Goal: Information Seeking & Learning: Learn about a topic

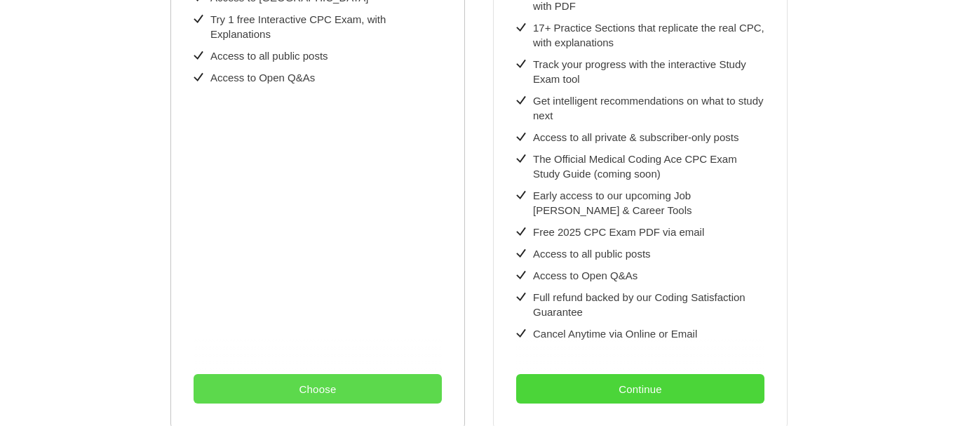
scroll to position [491, 0]
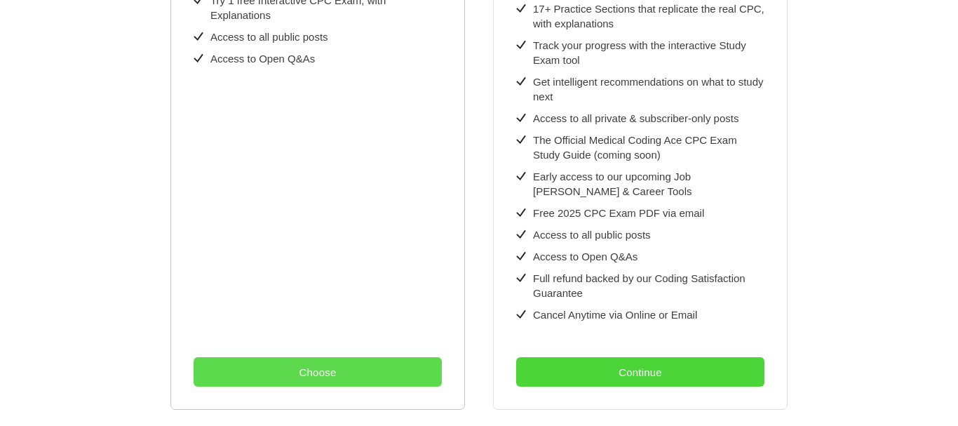
click at [333, 357] on button "Choose" at bounding box center [318, 371] width 248 height 29
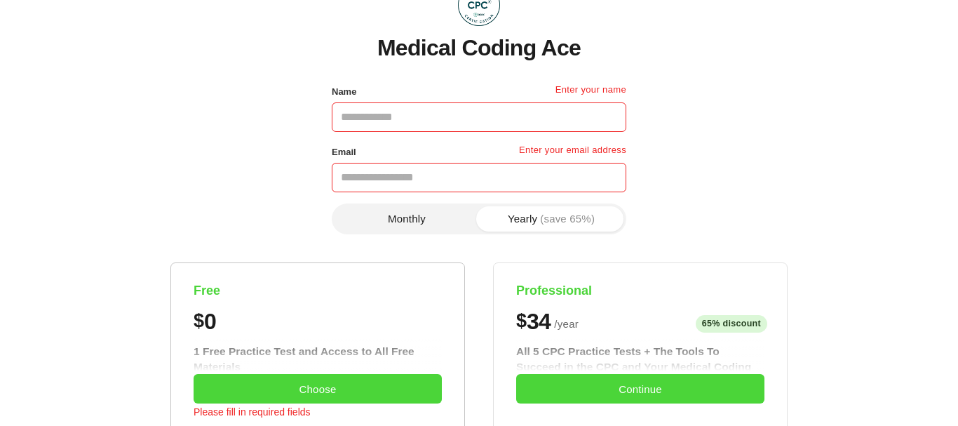
scroll to position [0, 0]
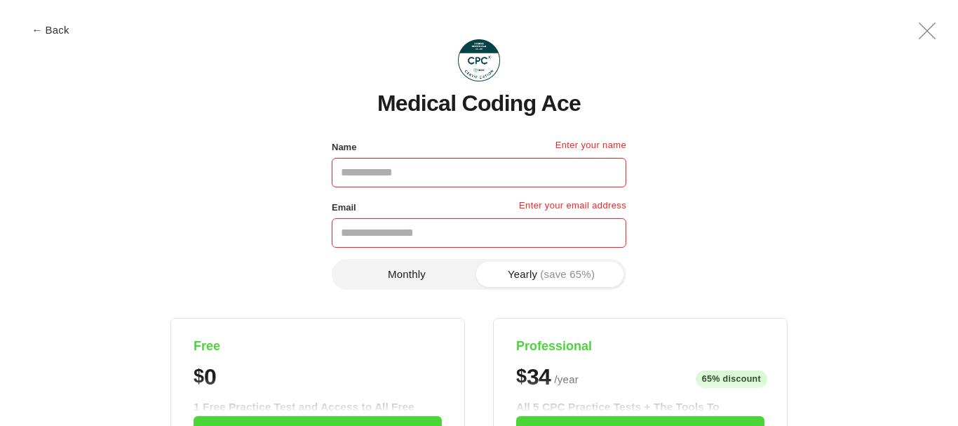
click at [428, 271] on button "Monthly" at bounding box center [406, 274] width 144 height 25
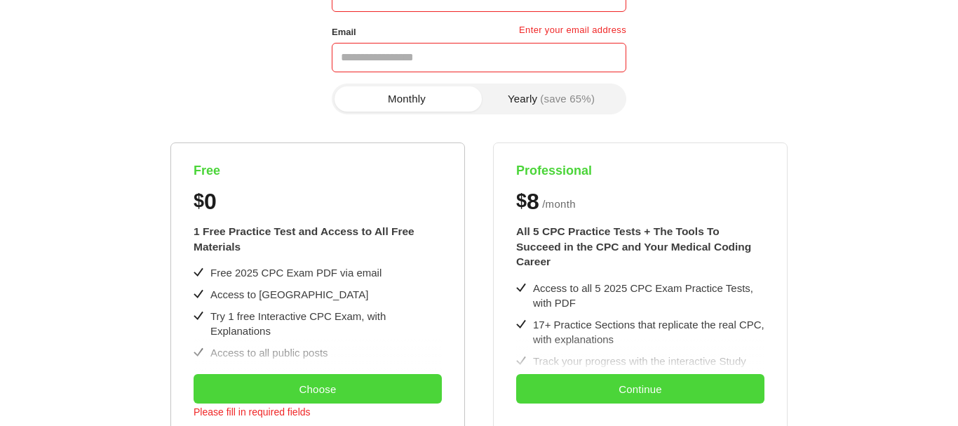
scroll to position [210, 0]
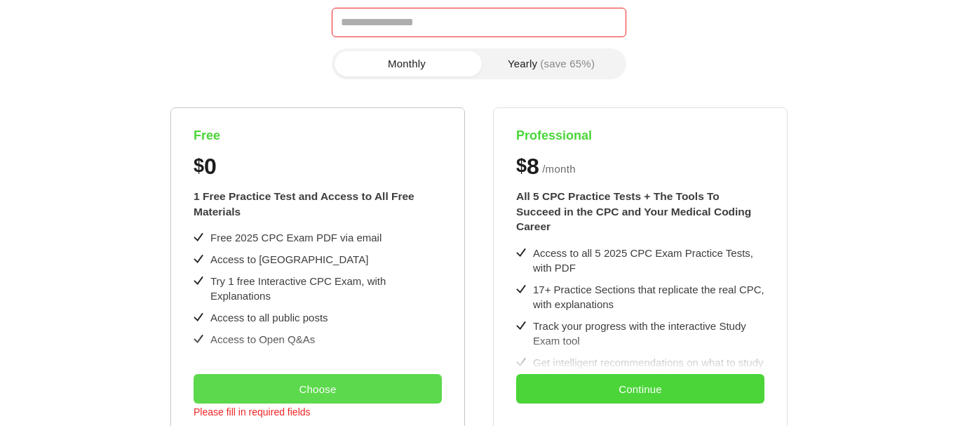
click at [342, 380] on button "Choose" at bounding box center [318, 388] width 248 height 29
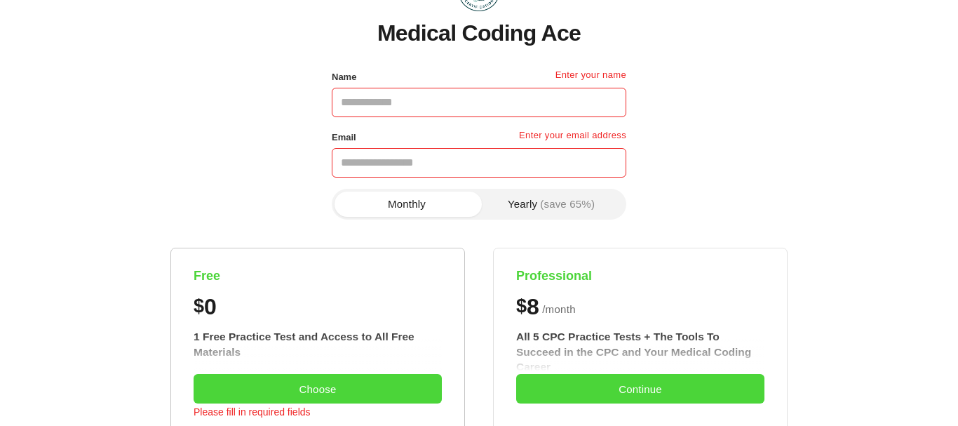
scroll to position [0, 0]
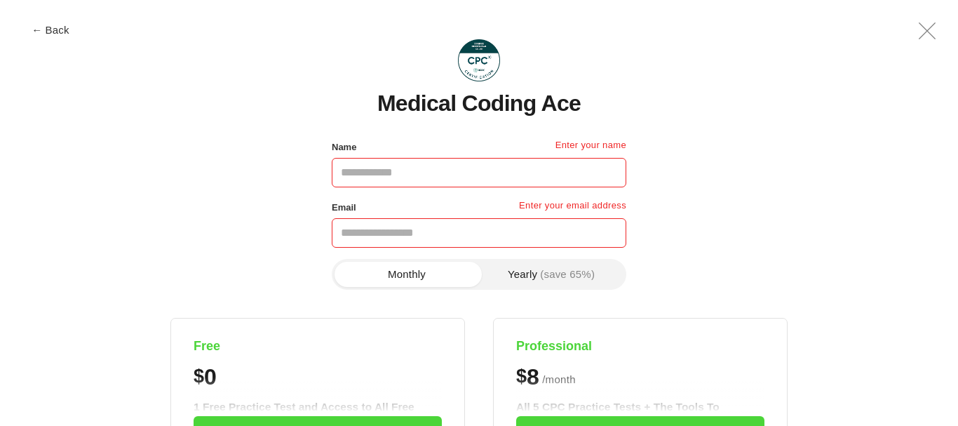
click at [438, 166] on input "Name" at bounding box center [479, 172] width 294 height 29
type input "**********"
click at [454, 233] on input "Email" at bounding box center [479, 232] width 294 height 29
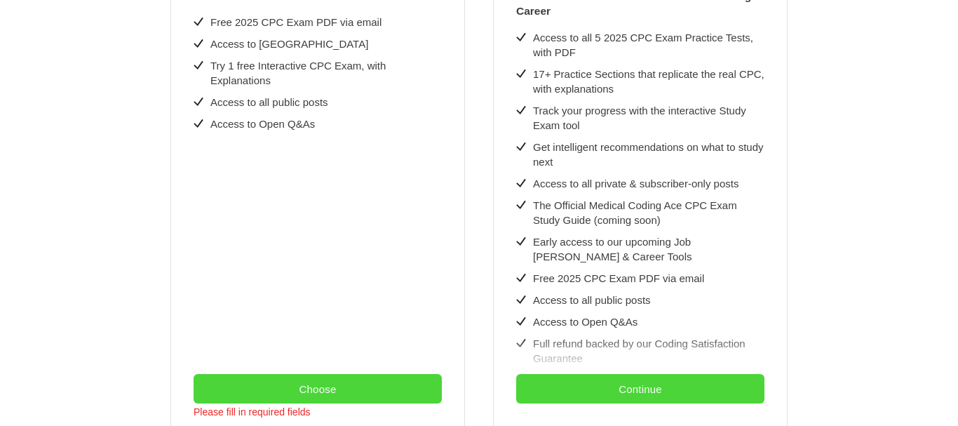
scroll to position [561, 0]
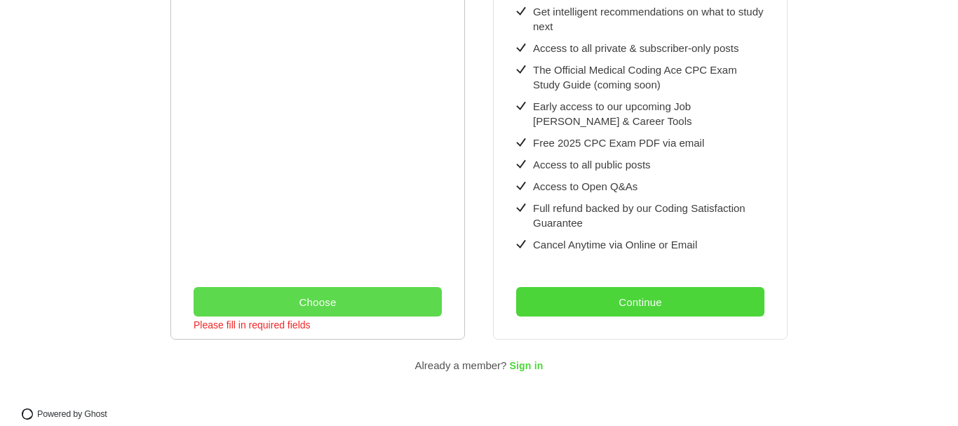
type input "**********"
click at [324, 292] on button "Choose" at bounding box center [318, 301] width 248 height 29
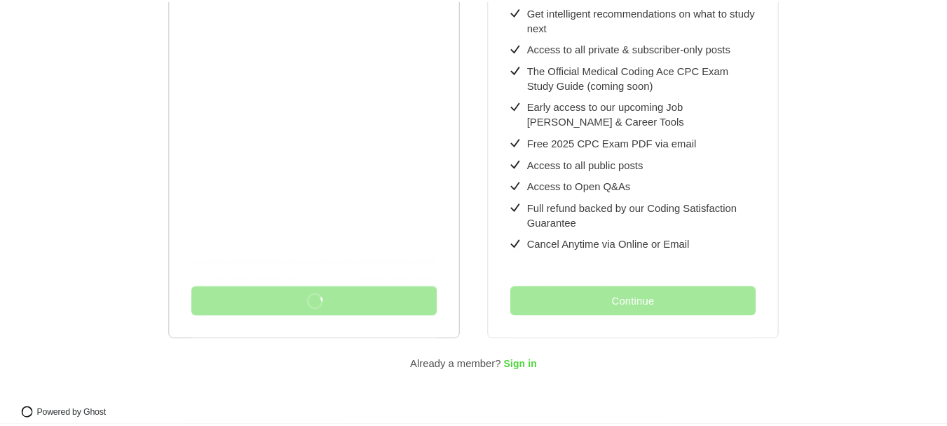
scroll to position [0, 0]
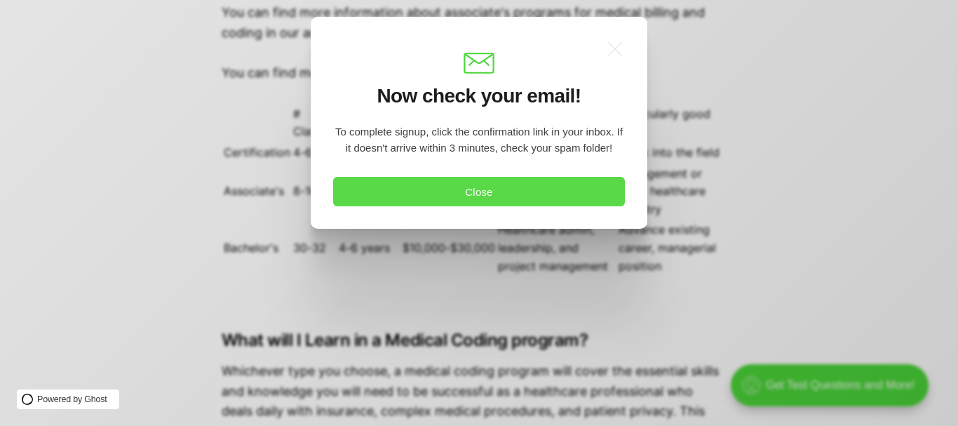
click at [453, 186] on button "Close" at bounding box center [479, 191] width 292 height 29
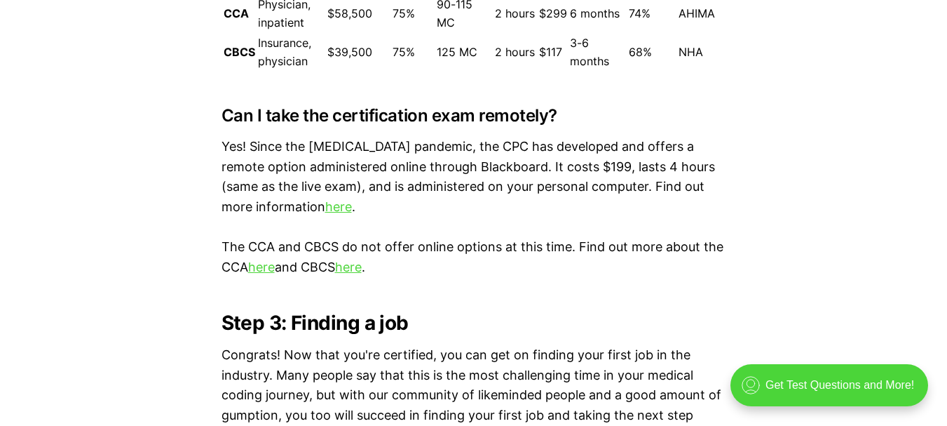
scroll to position [4557, 0]
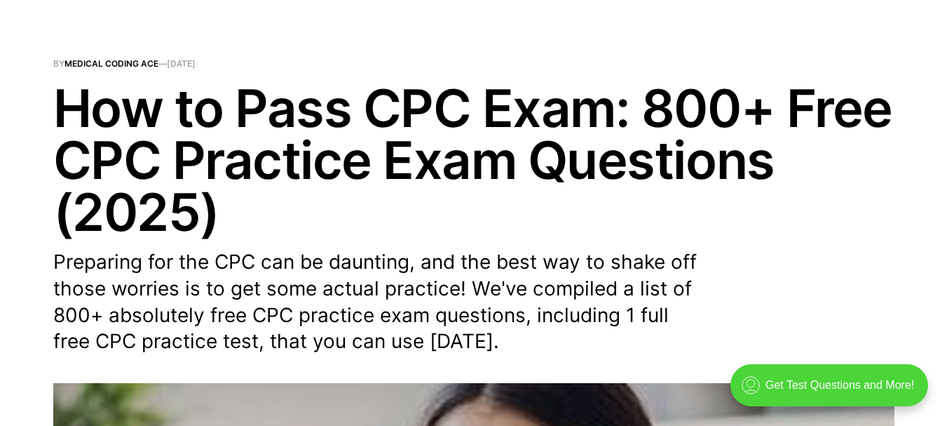
scroll to position [210, 0]
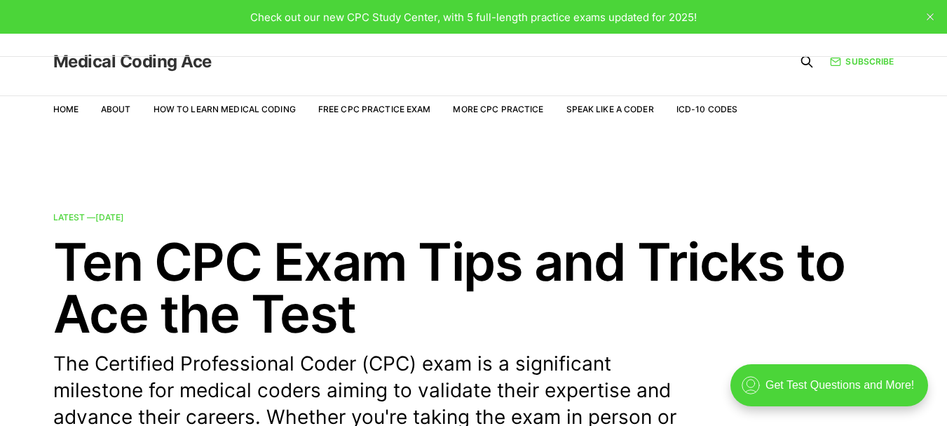
click at [158, 61] on link "Medical Coding Ace" at bounding box center [132, 61] width 158 height 17
click at [60, 104] on link "Home" at bounding box center [65, 109] width 25 height 11
click at [931, 13] on icon "close" at bounding box center [930, 16] width 7 height 7
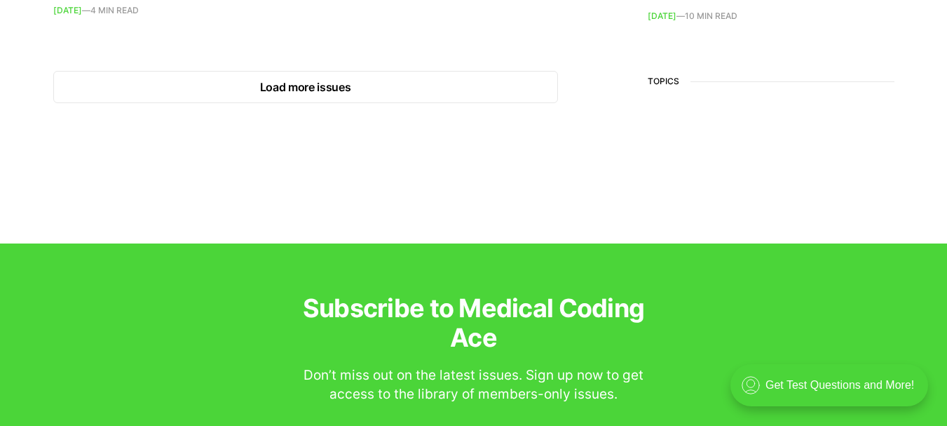
scroll to position [2582, 0]
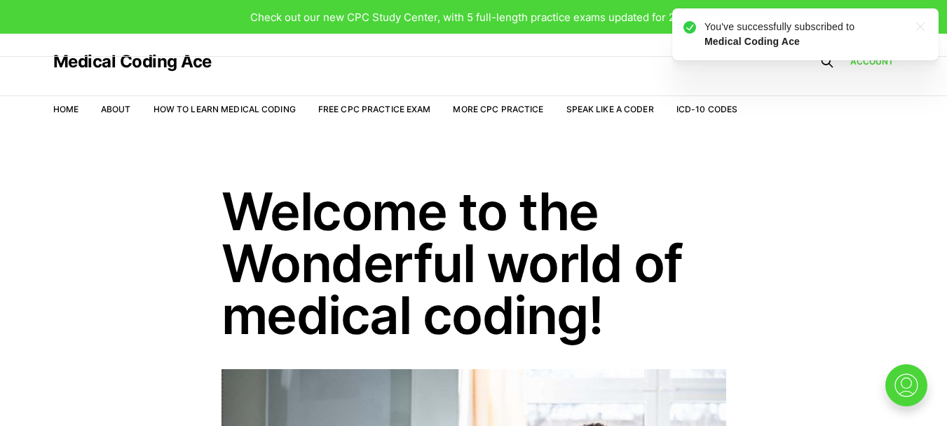
drag, startPoint x: 98, startPoint y: 140, endPoint x: 709, endPoint y: 140, distance: 610.7
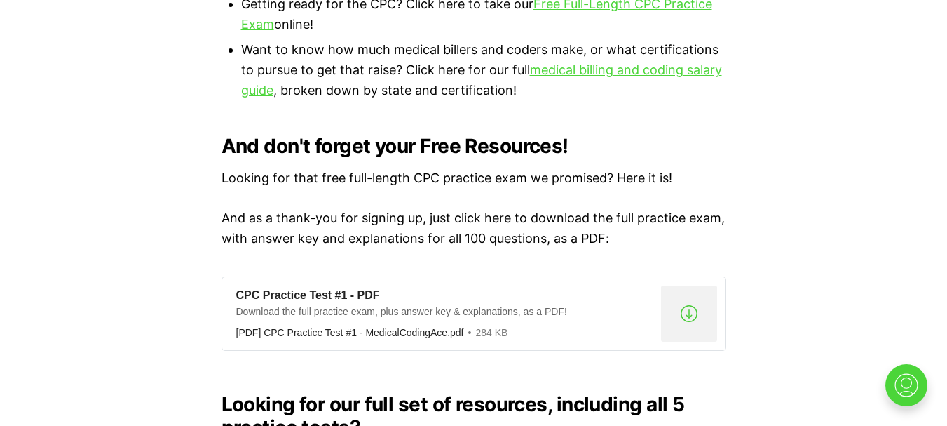
scroll to position [1122, 0]
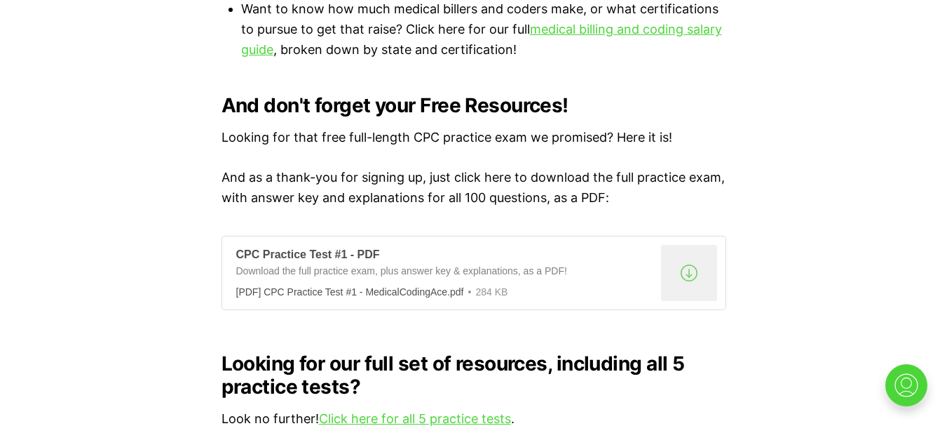
click at [689, 247] on div ".a{fill:none;stroke:currentColor;stroke-linecap:round;stroke-linejoin:round;str…" at bounding box center [689, 273] width 56 height 56
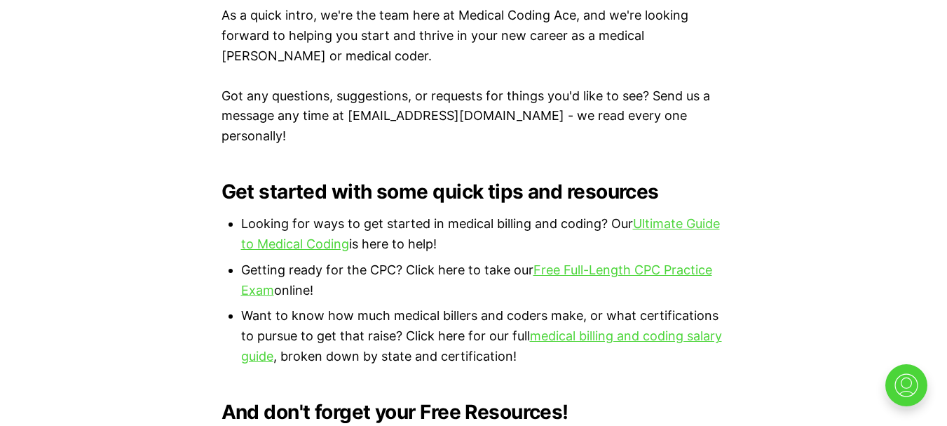
scroll to position [841, 0]
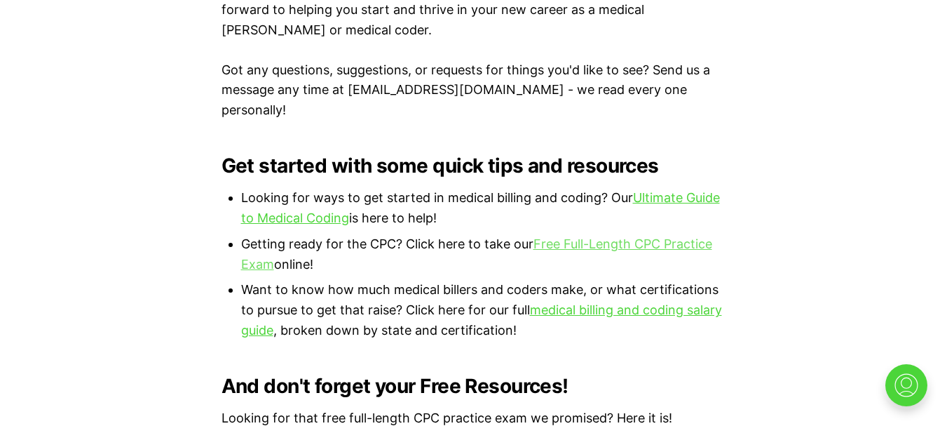
click at [602, 236] on link "Free Full-Length CPC Practice Exam" at bounding box center [476, 253] width 471 height 35
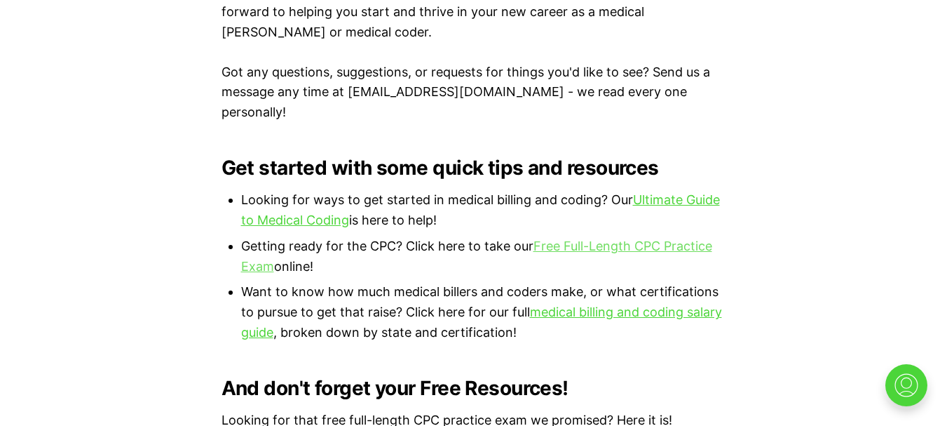
click at [260, 245] on link "Free Full-Length CPC Practice Exam" at bounding box center [476, 255] width 471 height 35
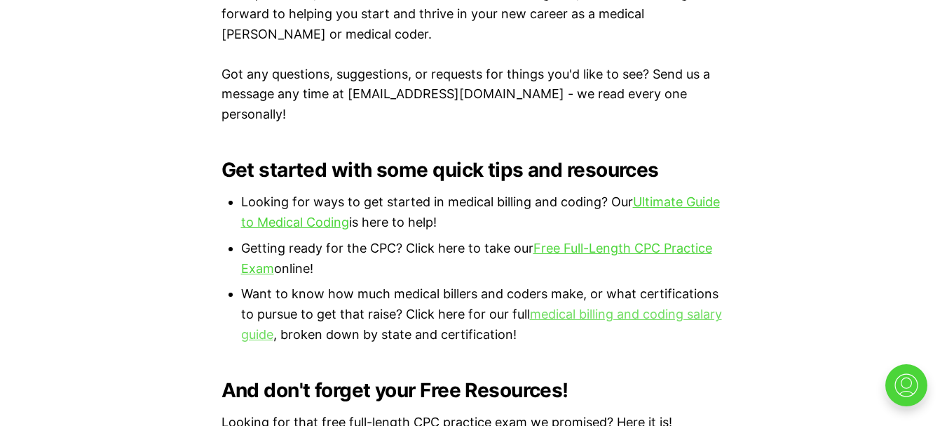
click at [581, 306] on link "medical billing and coding salary guide" at bounding box center [481, 323] width 481 height 35
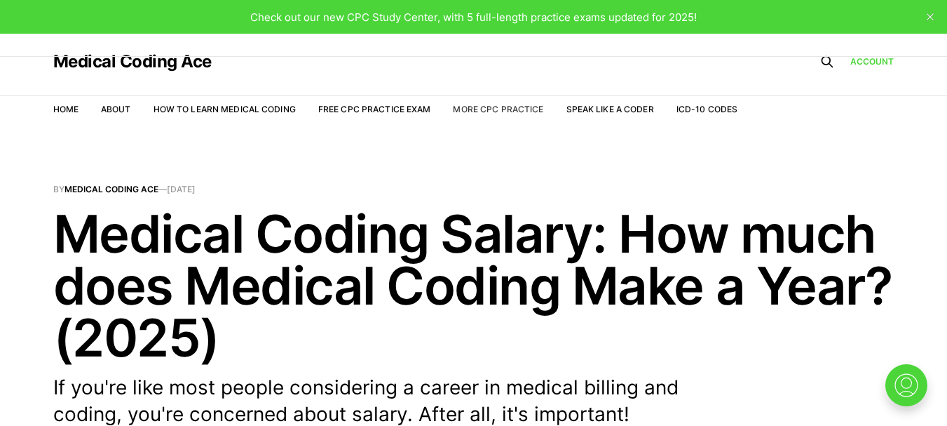
click at [513, 111] on link "More CPC Practice" at bounding box center [498, 109] width 90 height 11
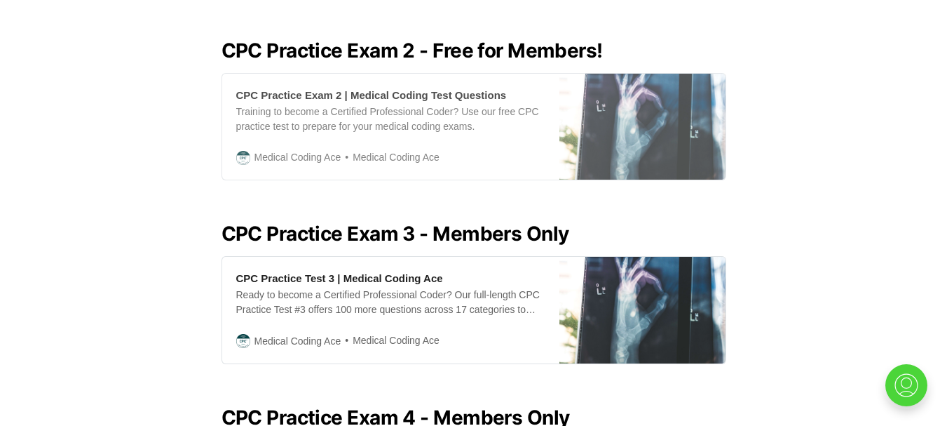
scroll to position [841, 0]
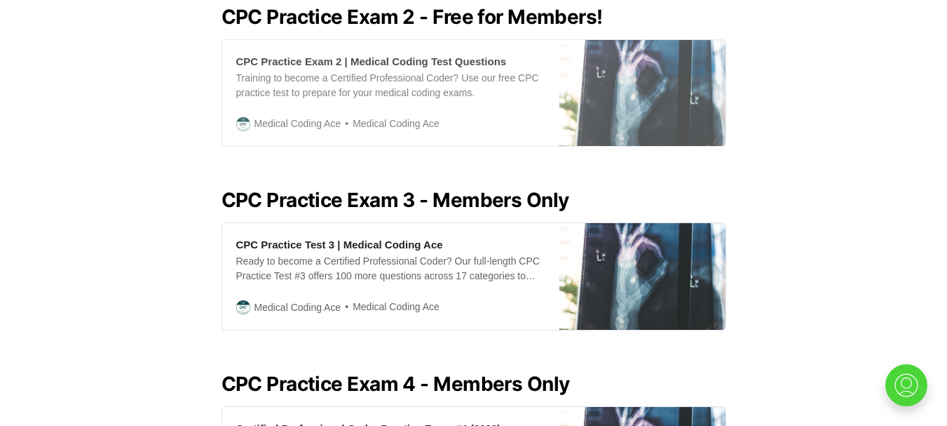
click at [389, 76] on div "Training to become a Certified Professional Coder? Use our free CPC practice te…" at bounding box center [390, 85] width 309 height 29
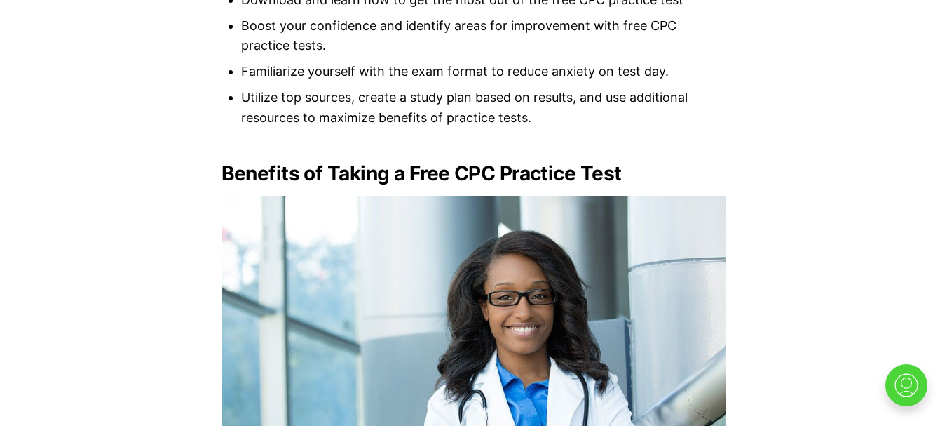
scroll to position [1262, 0]
